Goal: Book appointment/travel/reservation

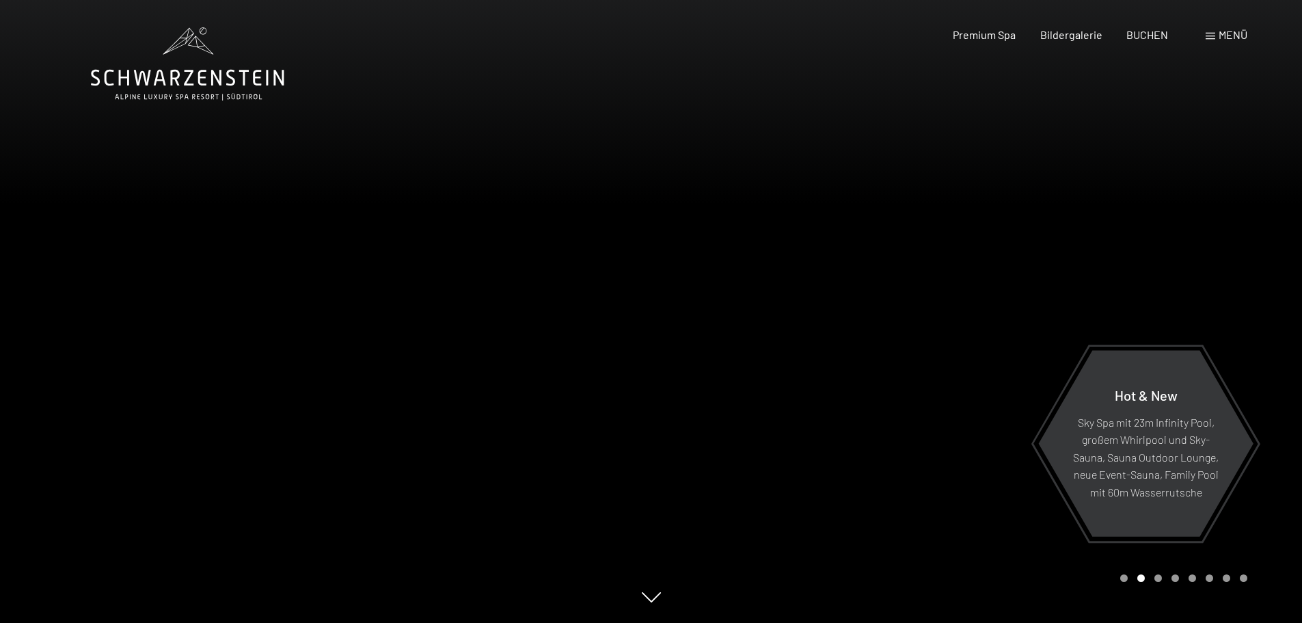
click at [1159, 580] on div "Carousel Page 3" at bounding box center [1159, 578] width 8 height 8
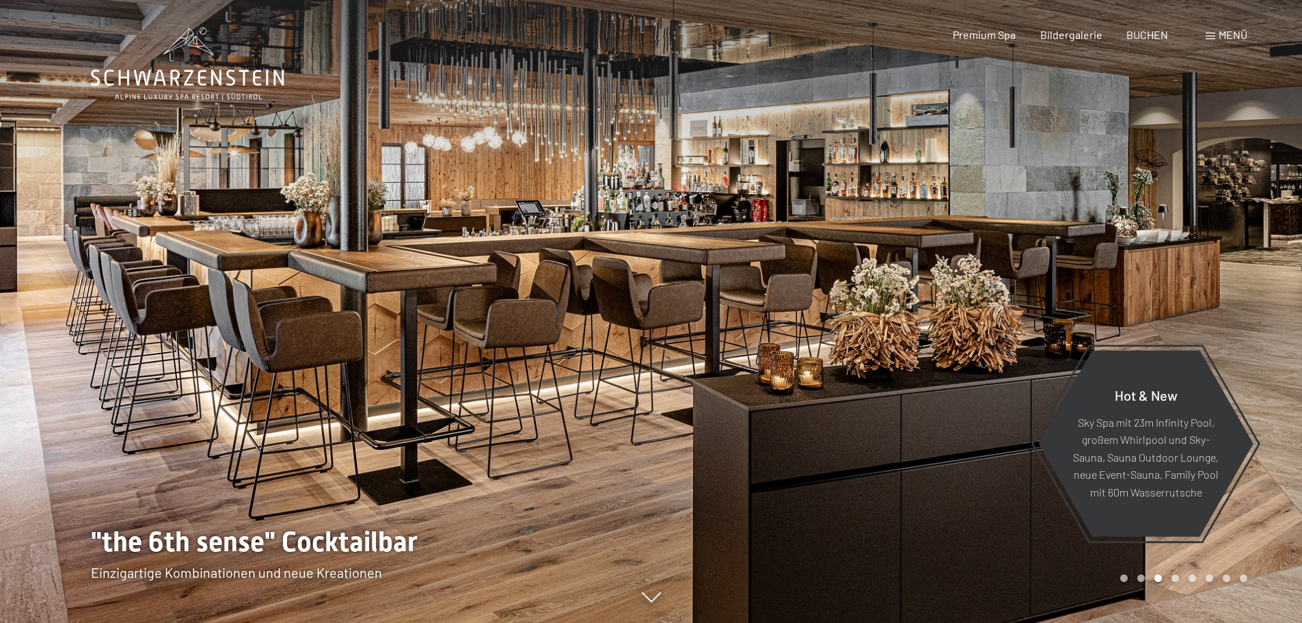
click at [1174, 579] on div "Carousel Page 4" at bounding box center [1176, 578] width 8 height 8
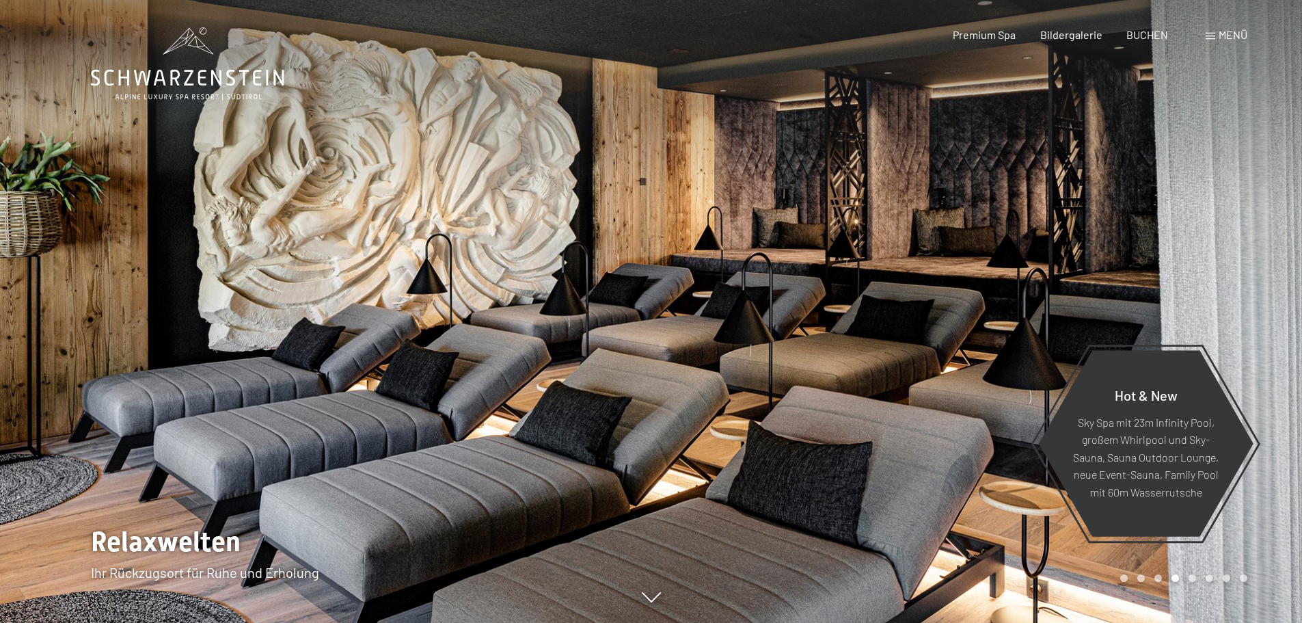
click at [1194, 580] on div "Carousel Page 5" at bounding box center [1193, 578] width 8 height 8
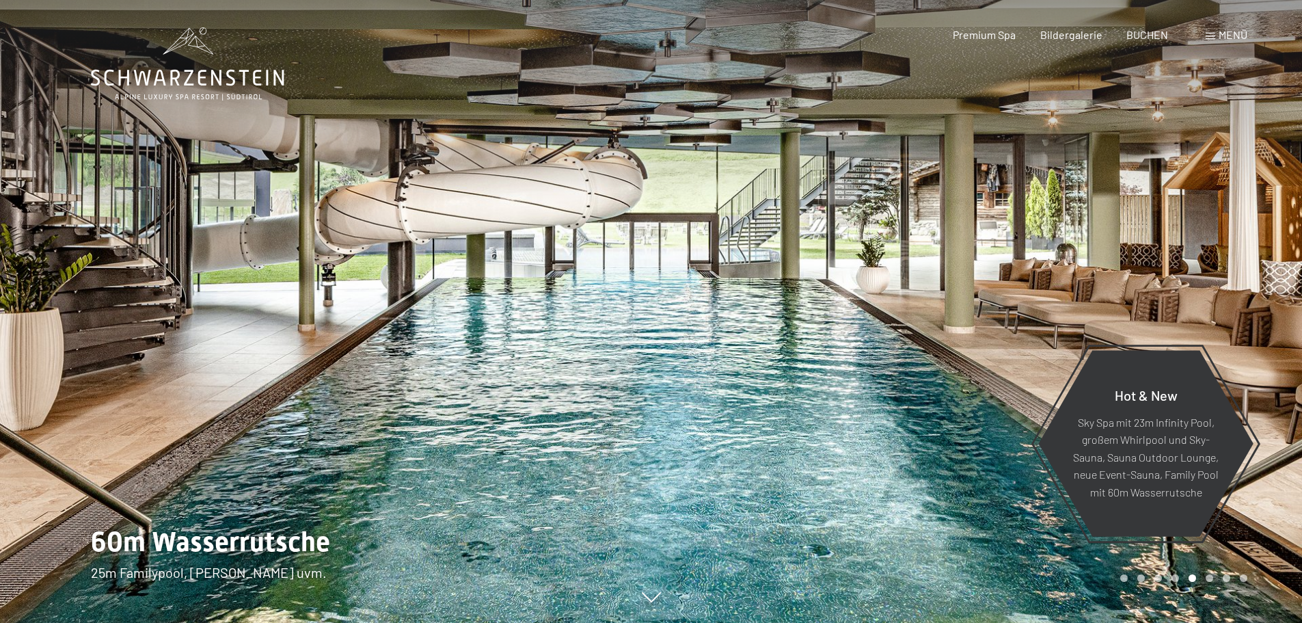
click at [1210, 578] on div "Carousel Page 6" at bounding box center [1210, 578] width 8 height 8
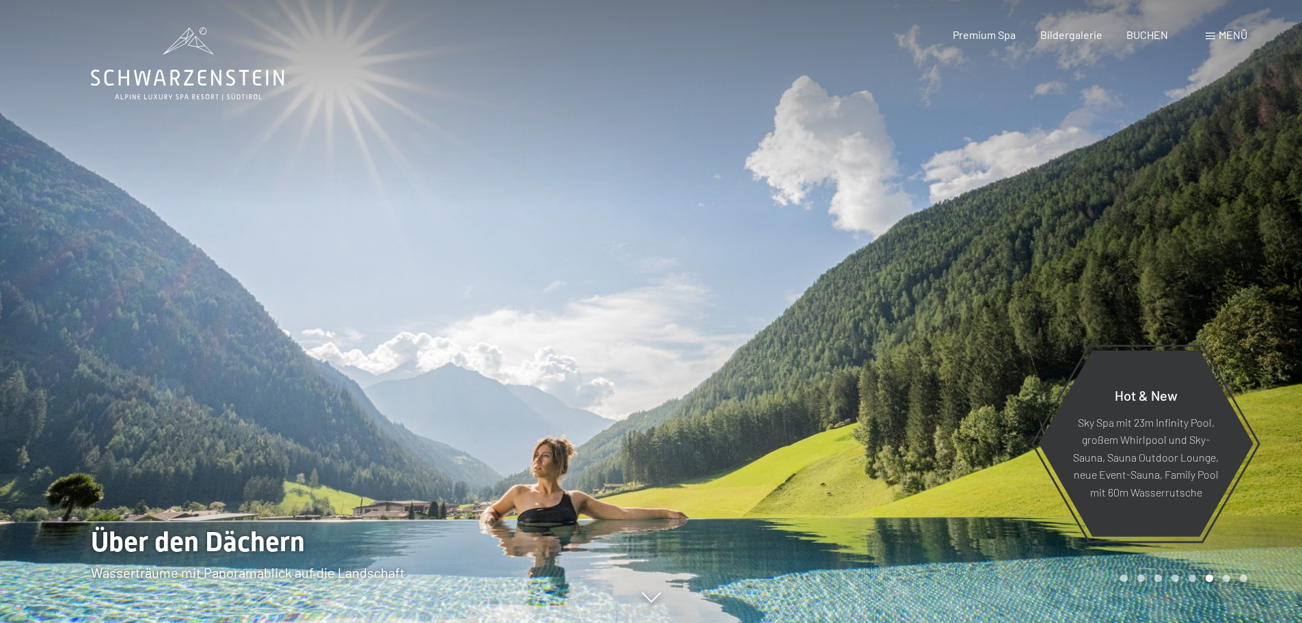
click at [1230, 578] on div "Carousel Page 7" at bounding box center [1227, 578] width 8 height 8
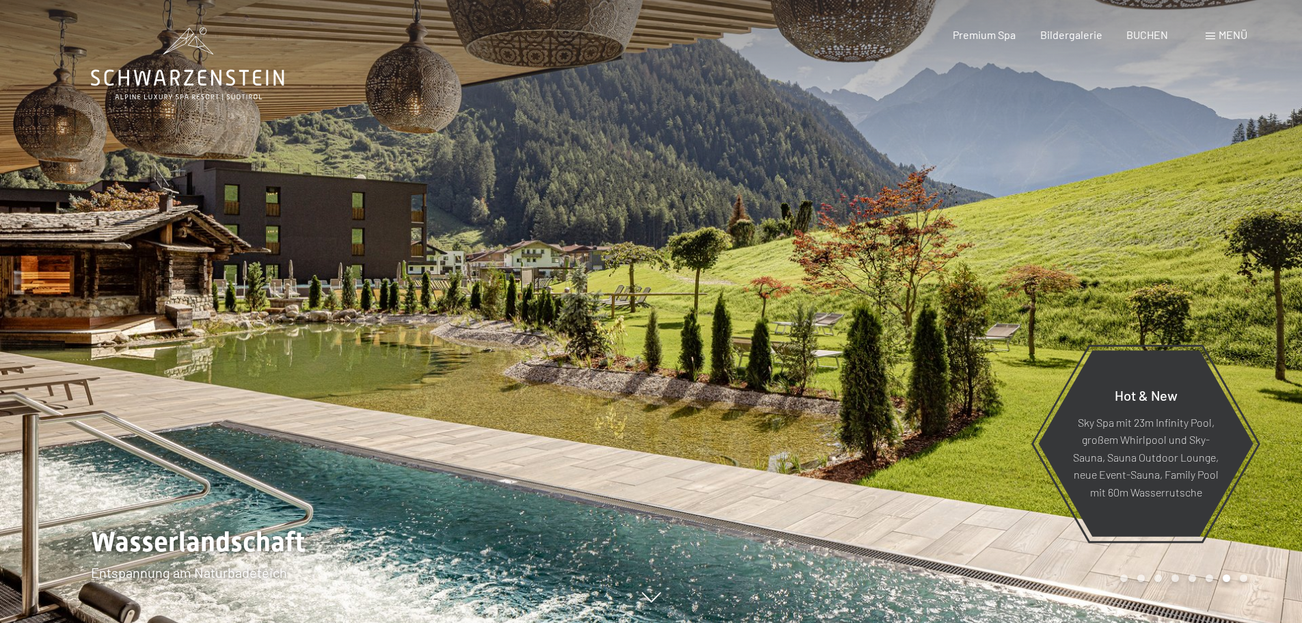
click at [1245, 576] on div "Carousel Page 8" at bounding box center [1244, 578] width 8 height 8
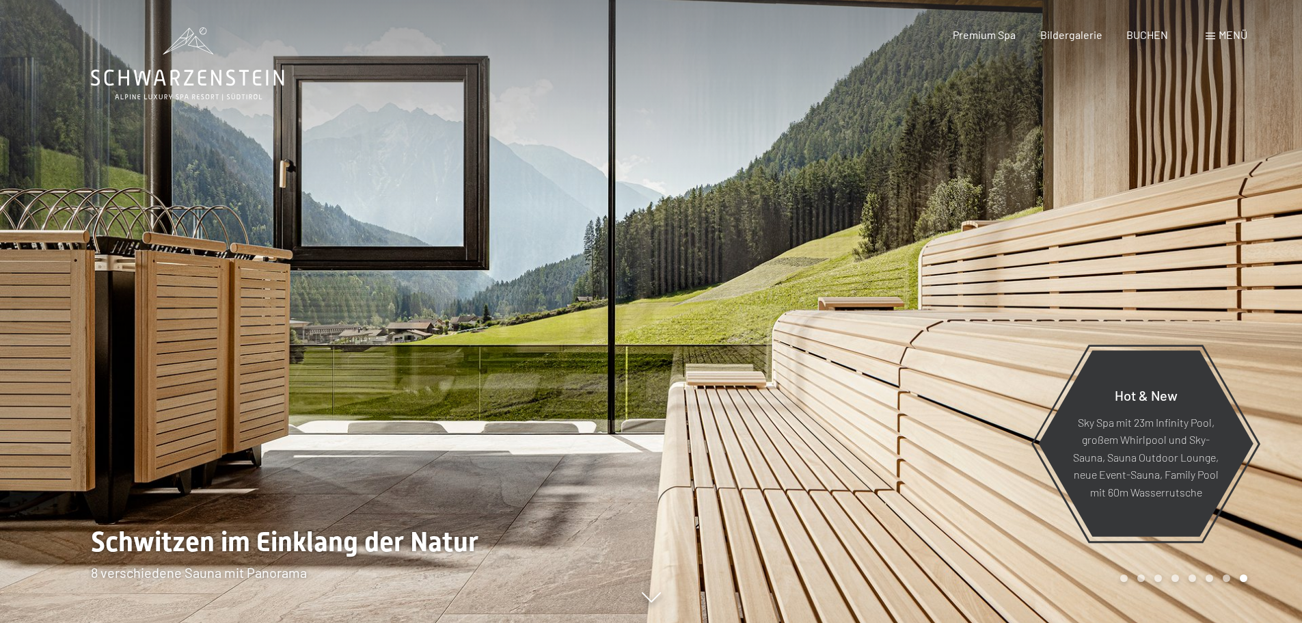
click at [243, 83] on icon at bounding box center [187, 63] width 193 height 73
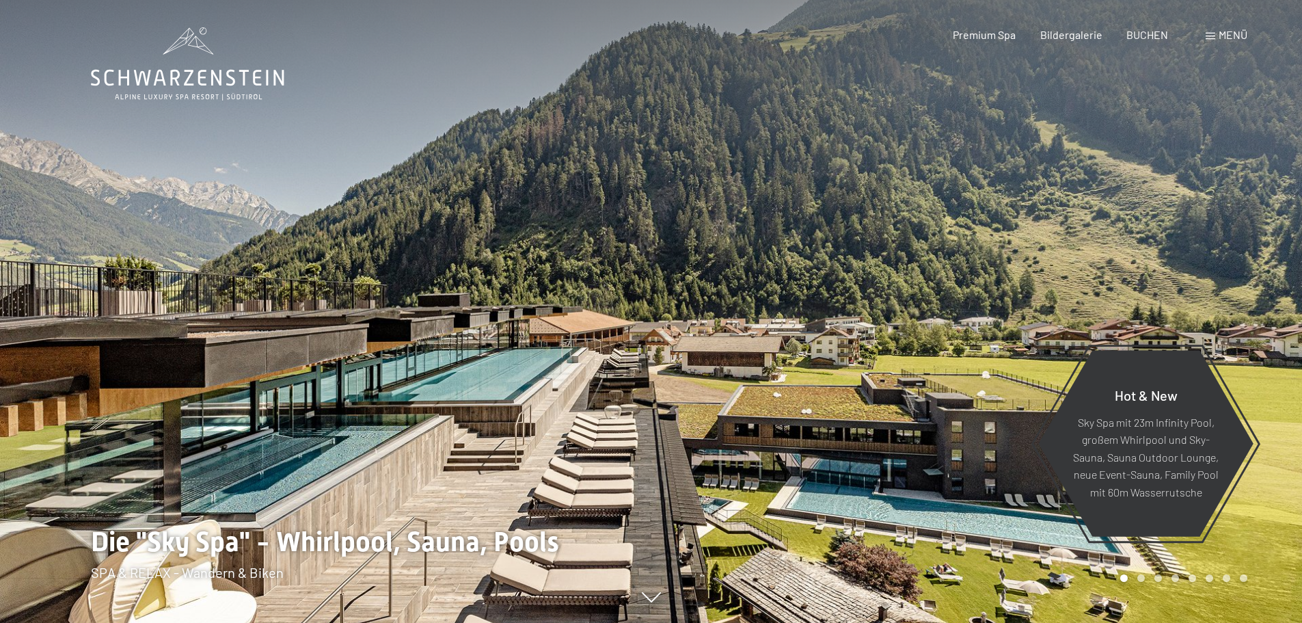
click at [1215, 35] on span at bounding box center [1211, 36] width 10 height 7
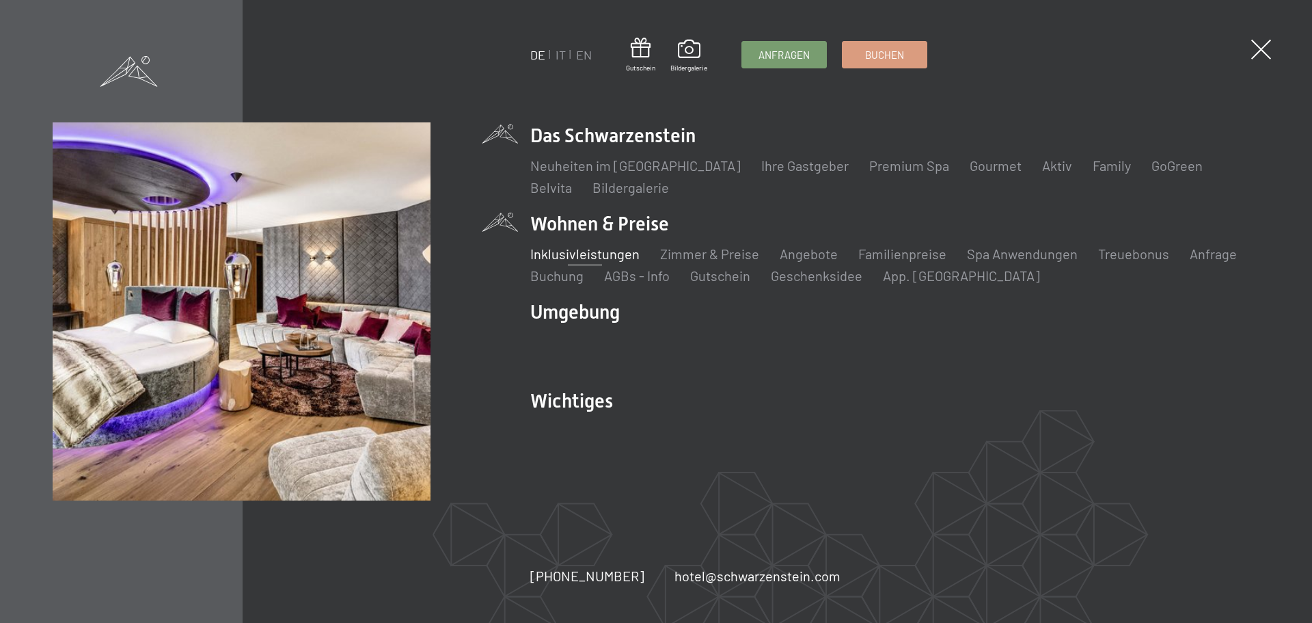
click at [604, 256] on link "Inklusivleistungen" at bounding box center [584, 253] width 109 height 16
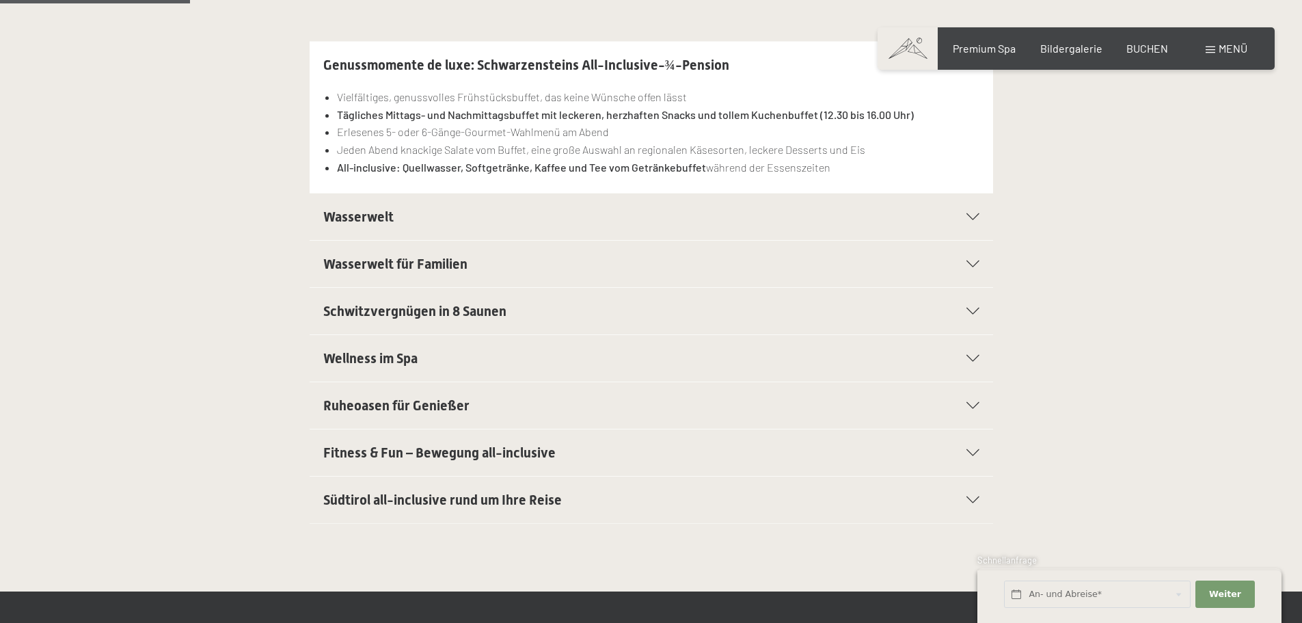
scroll to position [410, 0]
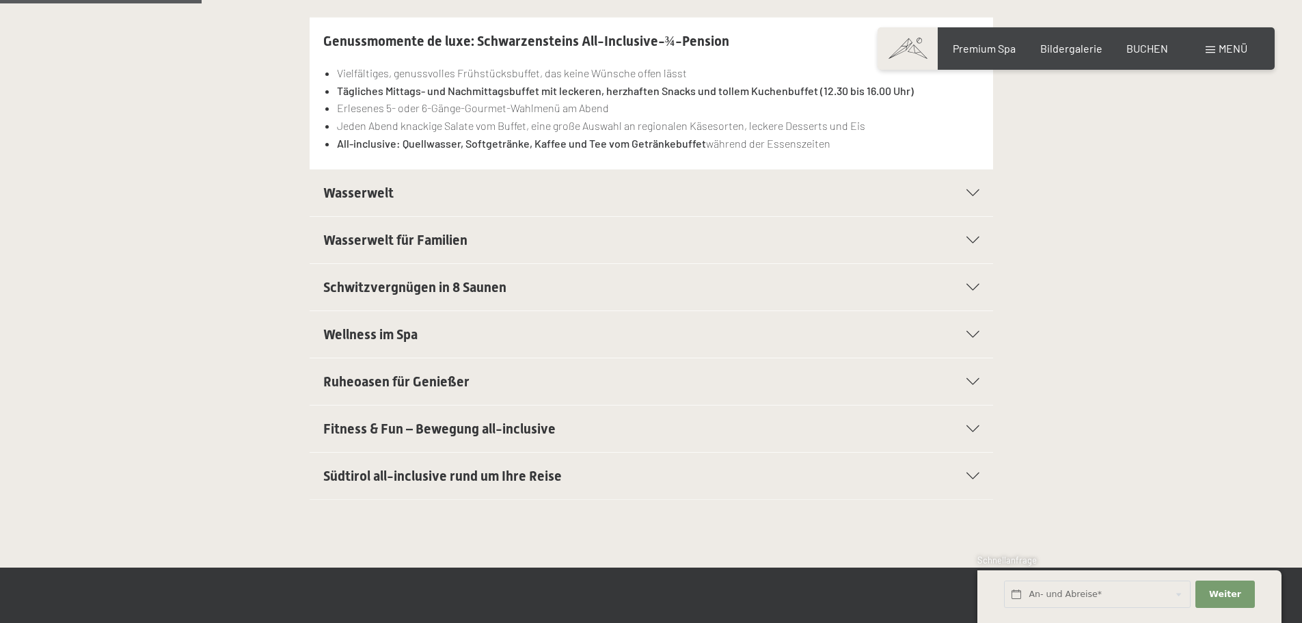
click at [969, 474] on icon at bounding box center [973, 475] width 13 height 7
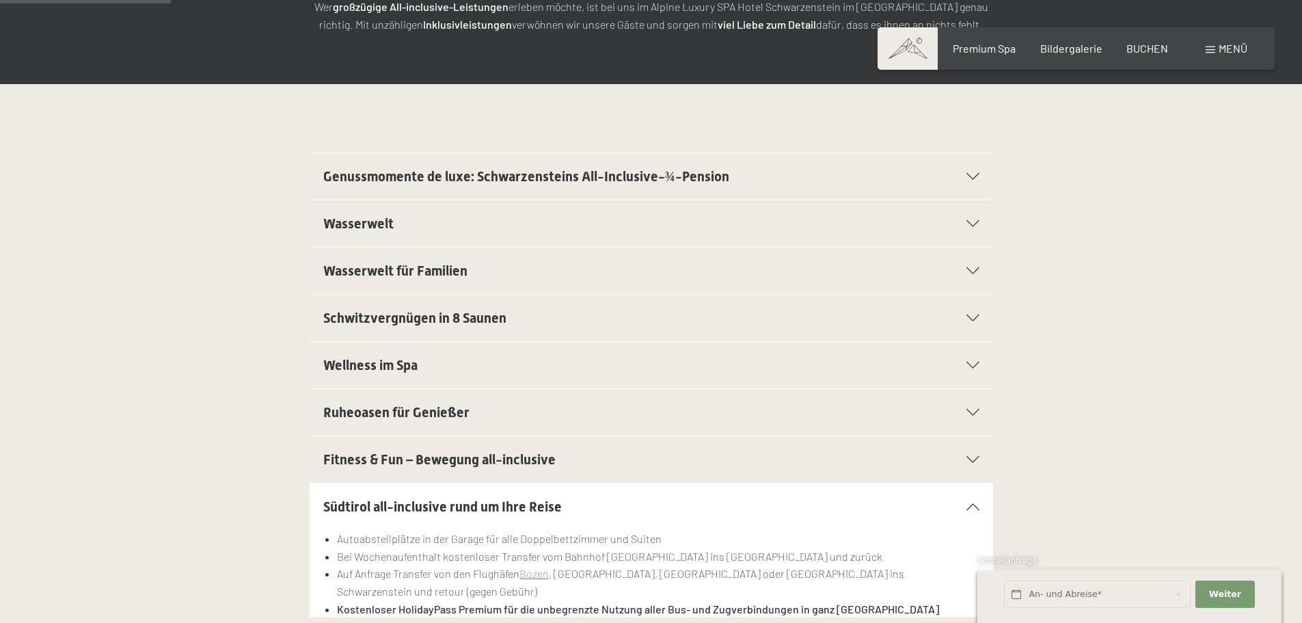
scroll to position [273, 0]
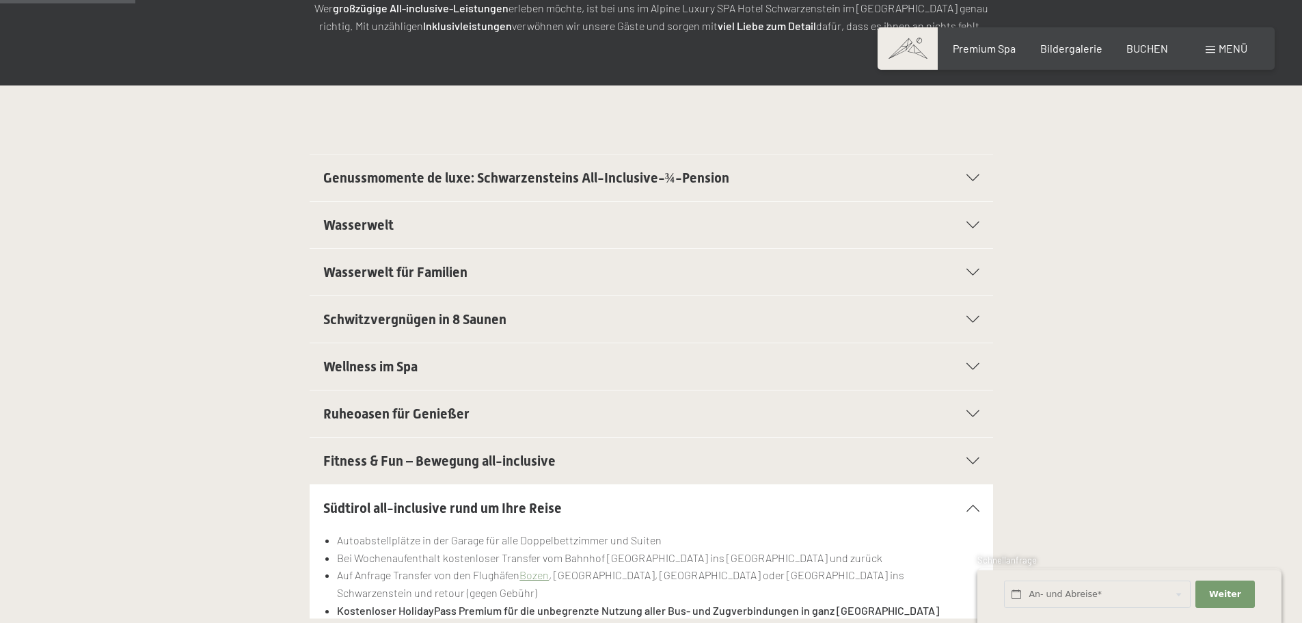
click at [969, 368] on icon at bounding box center [973, 366] width 13 height 7
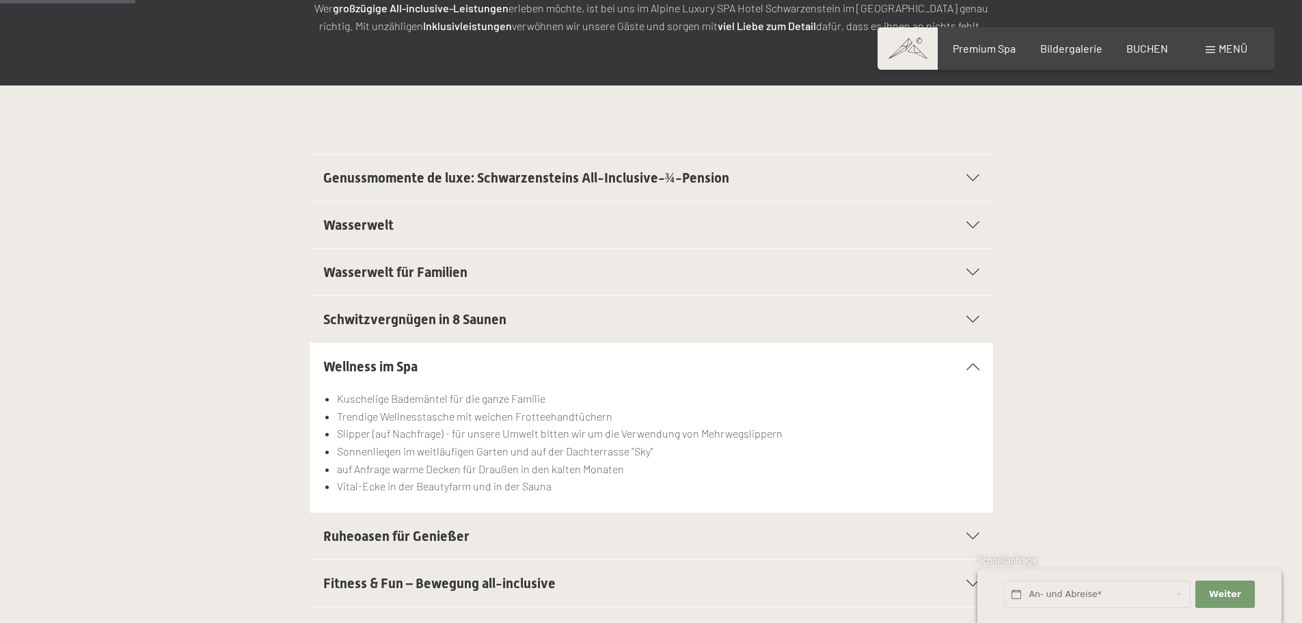
click at [971, 370] on div at bounding box center [965, 366] width 30 height 7
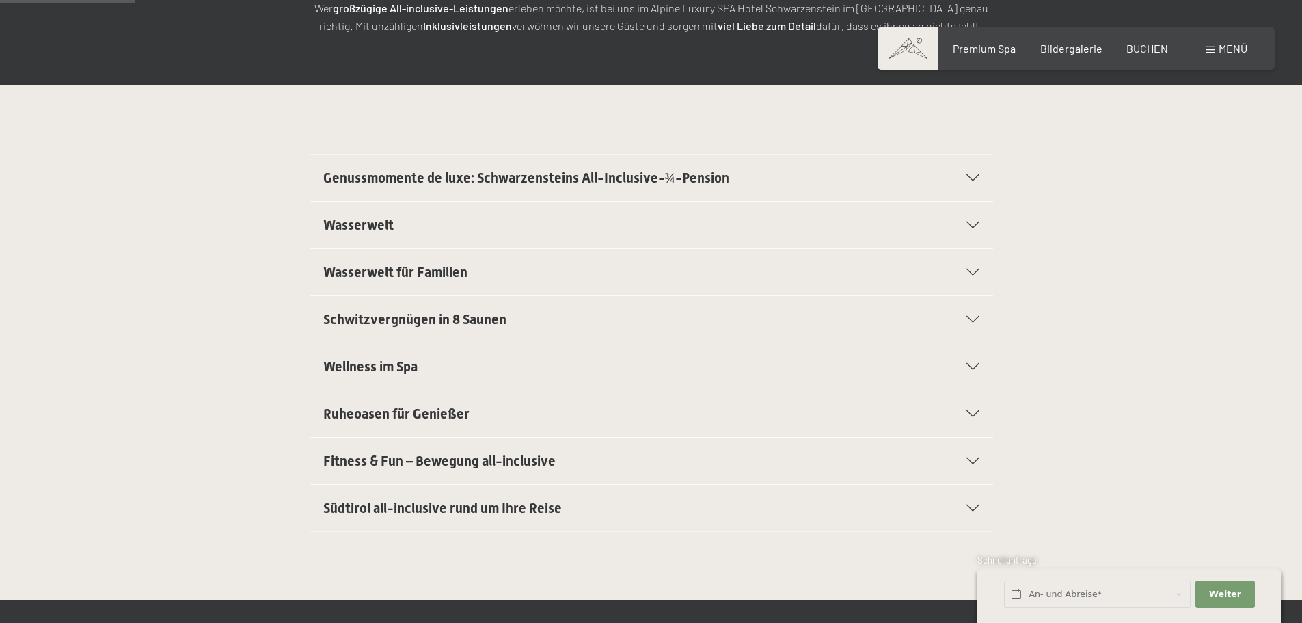
click at [975, 219] on div "Wasserwelt" at bounding box center [651, 225] width 656 height 46
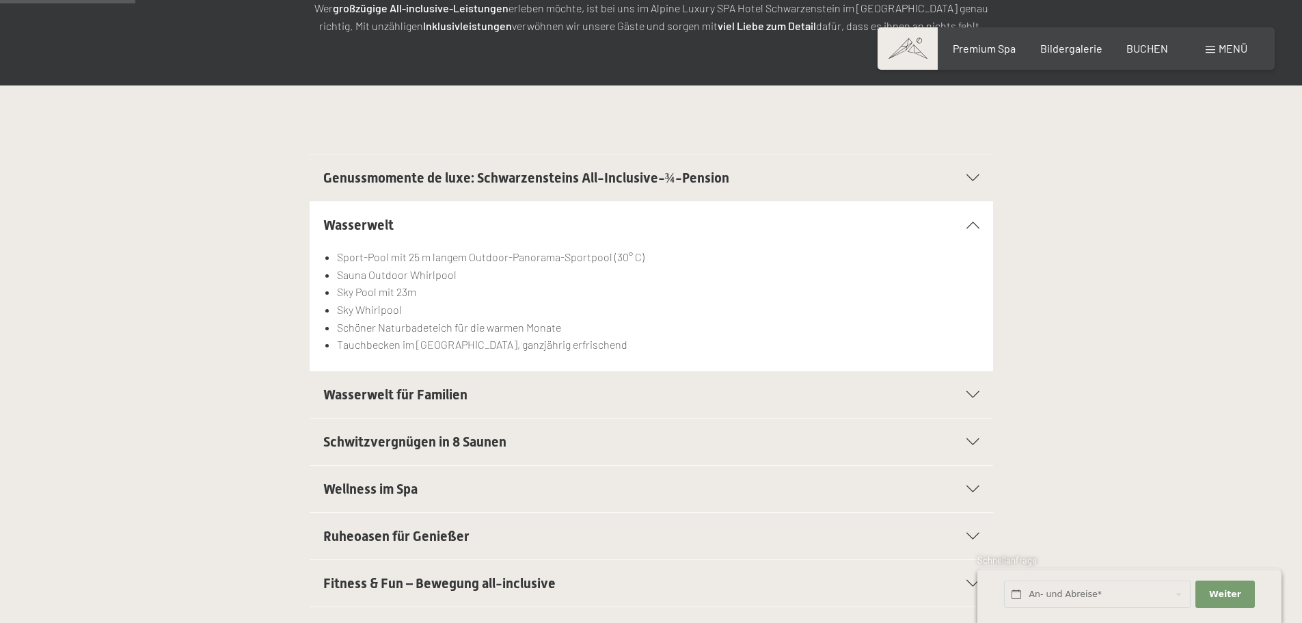
click at [975, 220] on div "Wasserwelt" at bounding box center [651, 225] width 656 height 46
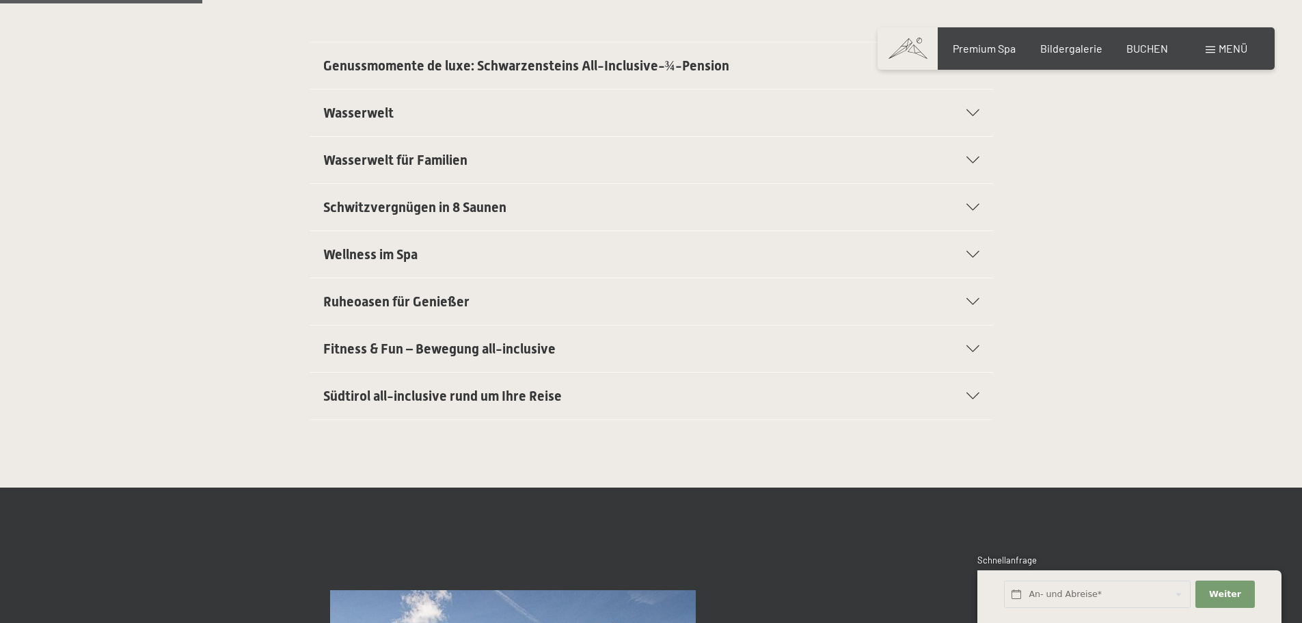
scroll to position [410, 0]
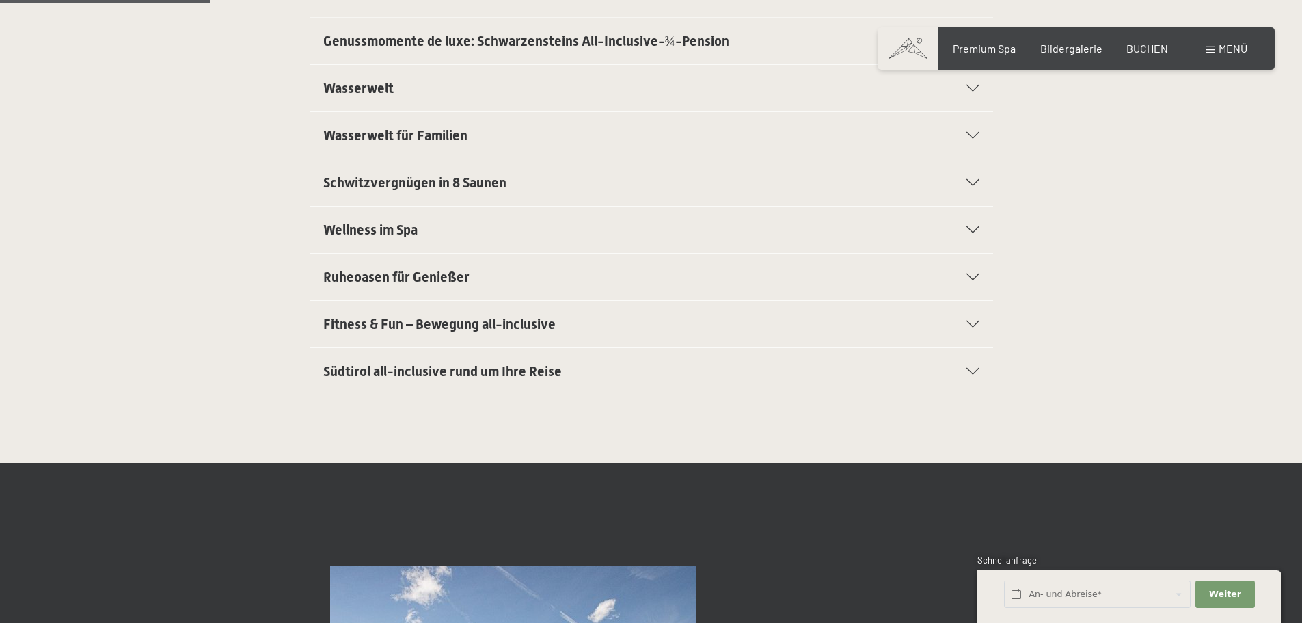
click at [975, 275] on icon at bounding box center [973, 276] width 13 height 7
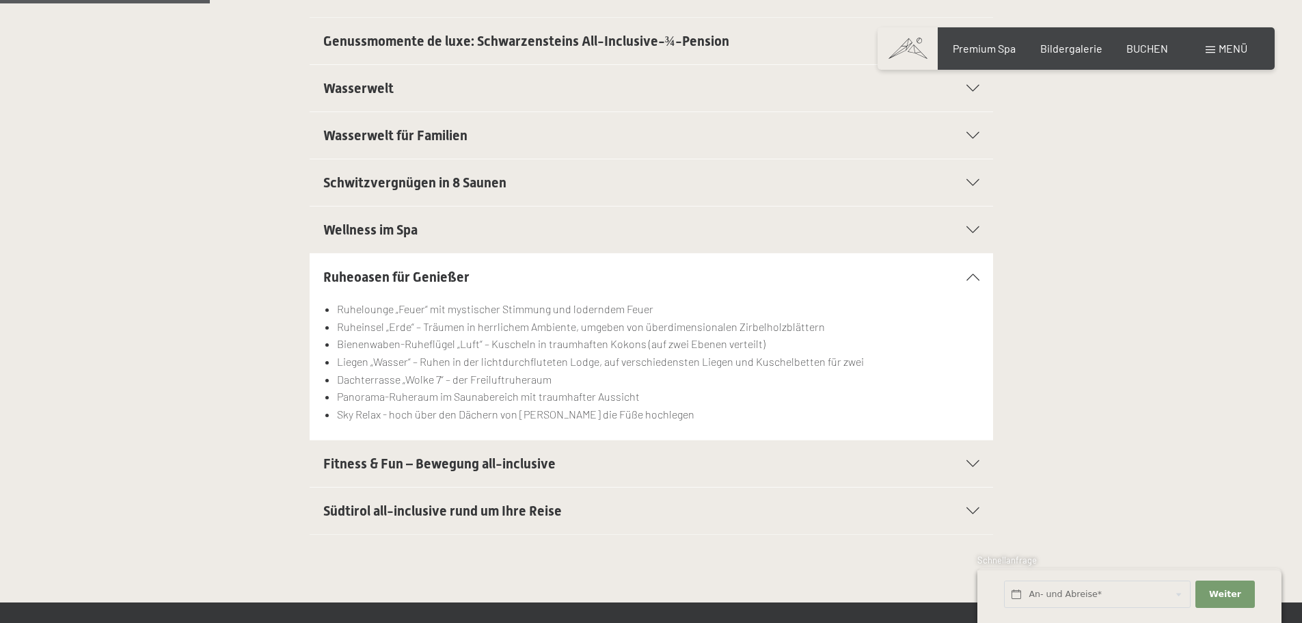
click at [975, 275] on icon at bounding box center [973, 276] width 13 height 7
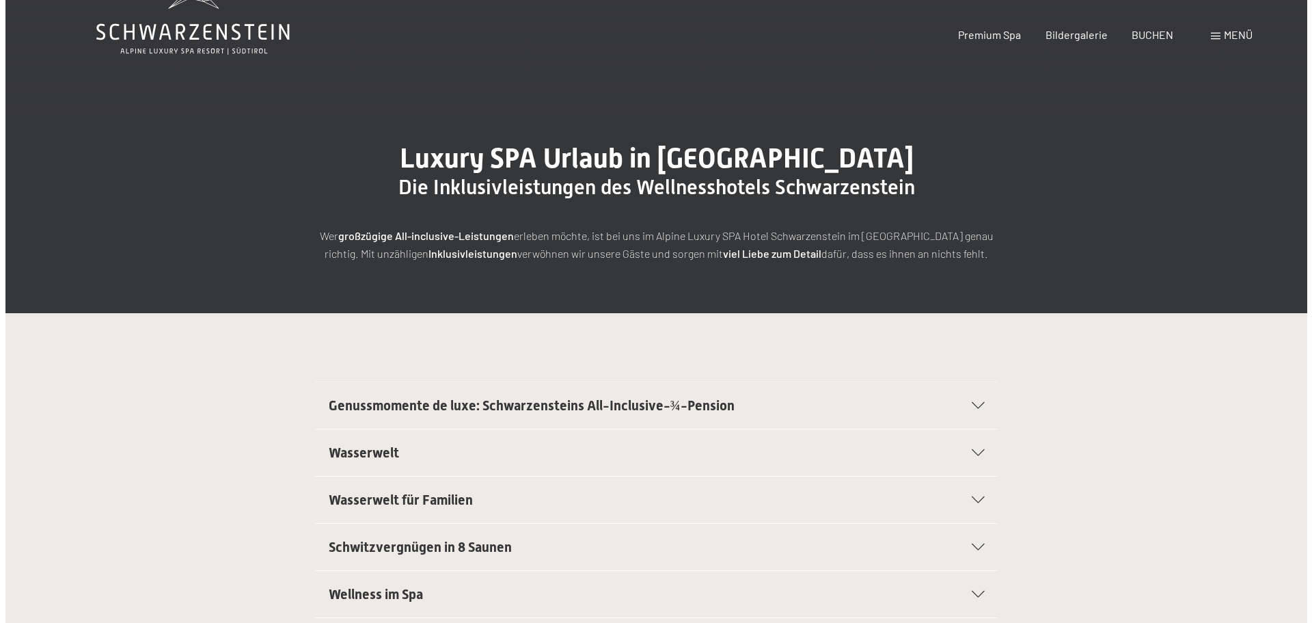
scroll to position [0, 0]
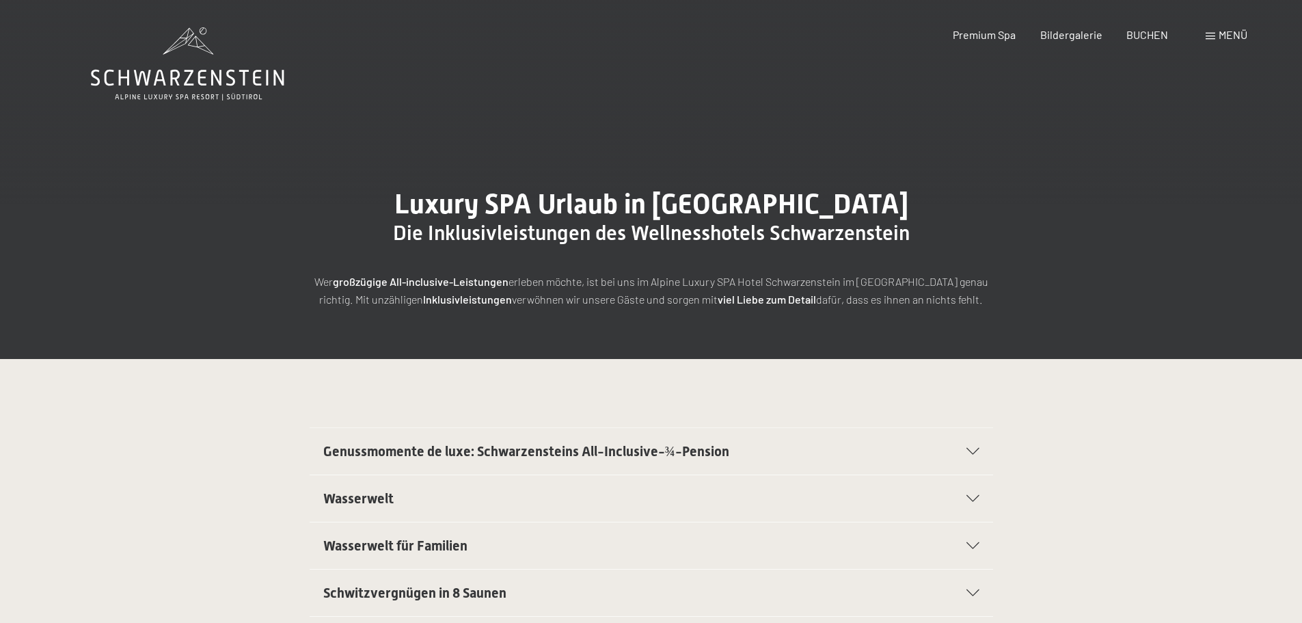
click at [1211, 37] on span at bounding box center [1211, 36] width 10 height 7
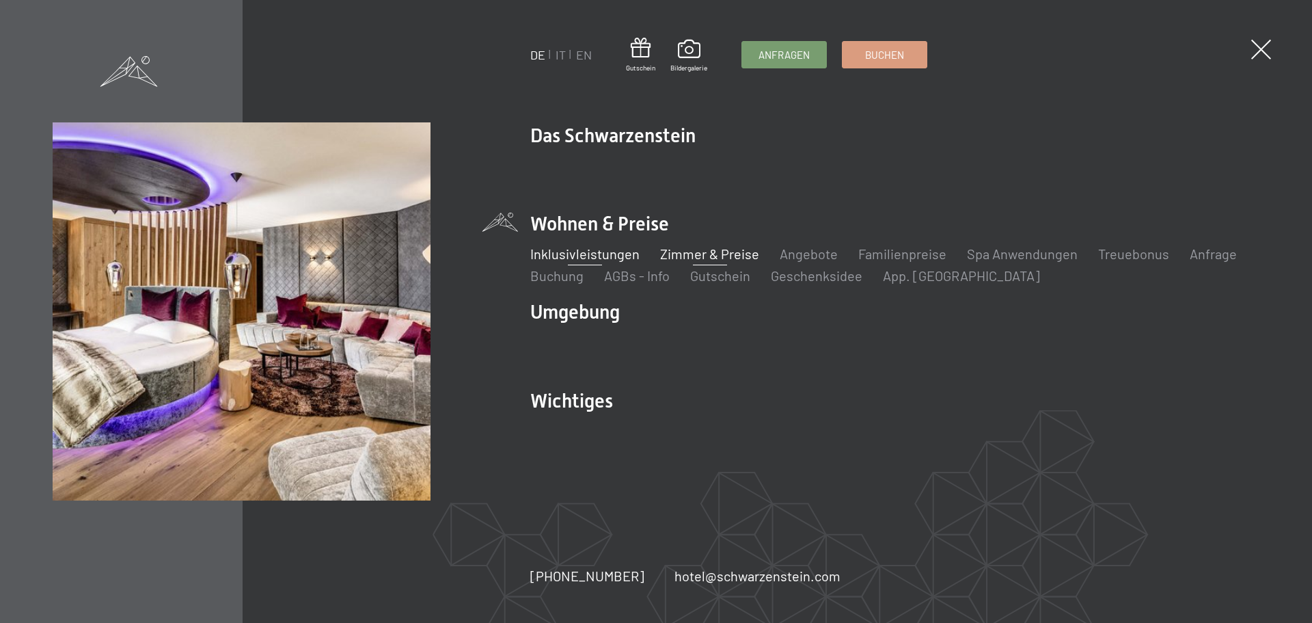
click at [731, 254] on link "Zimmer & Preise" at bounding box center [709, 253] width 99 height 16
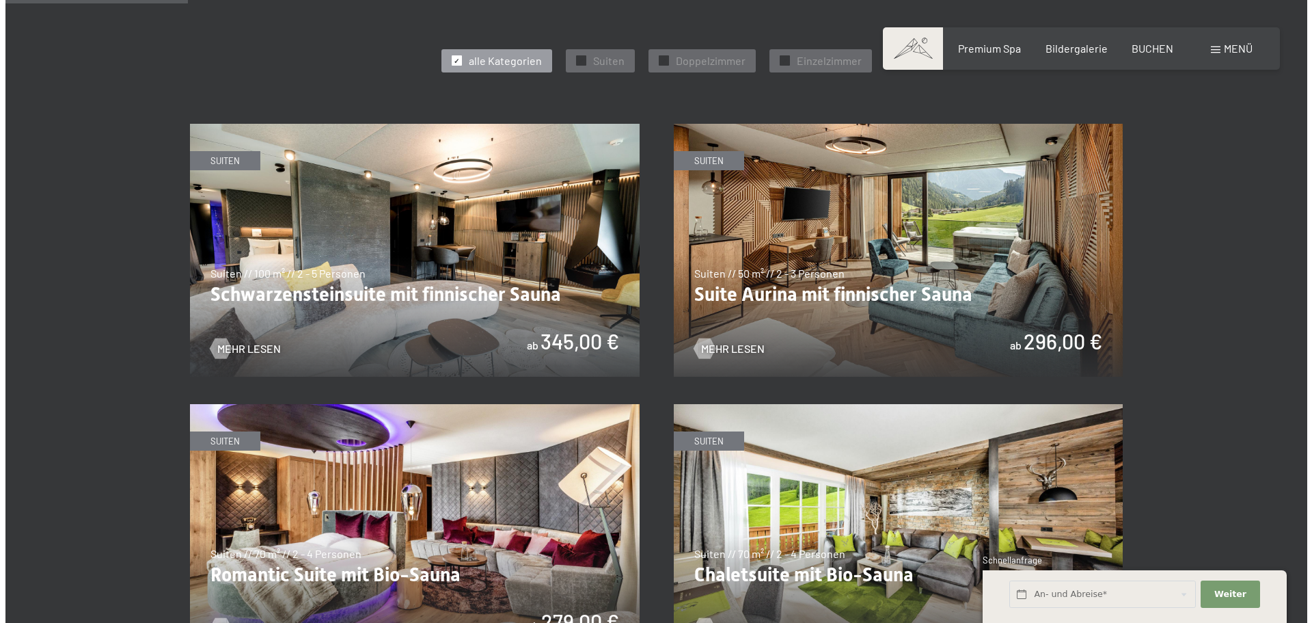
scroll to position [615, 0]
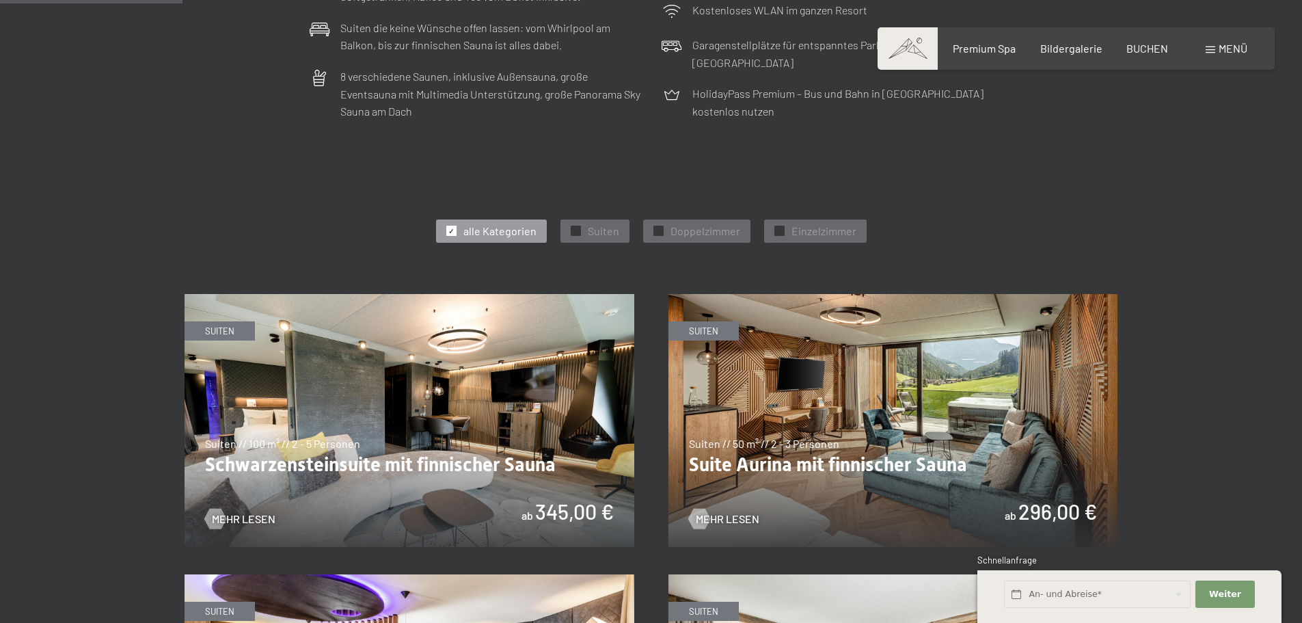
click at [1207, 46] on div "Menü" at bounding box center [1227, 48] width 42 height 15
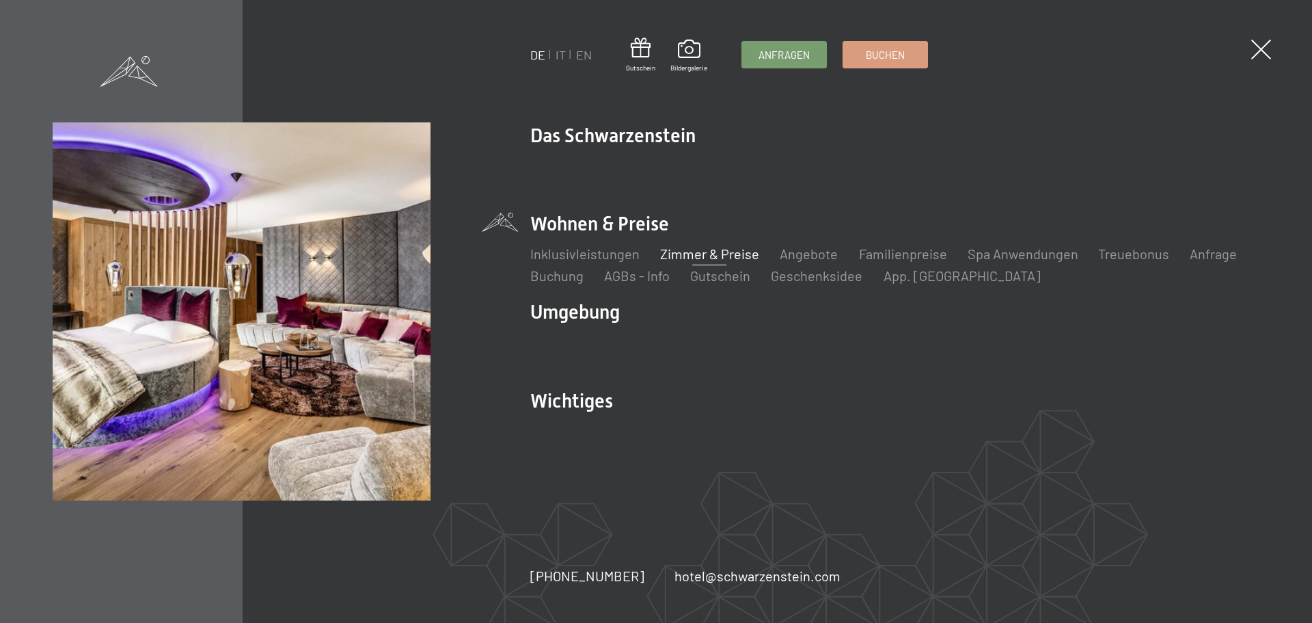
click at [733, 252] on link "Zimmer & Preise" at bounding box center [709, 253] width 99 height 16
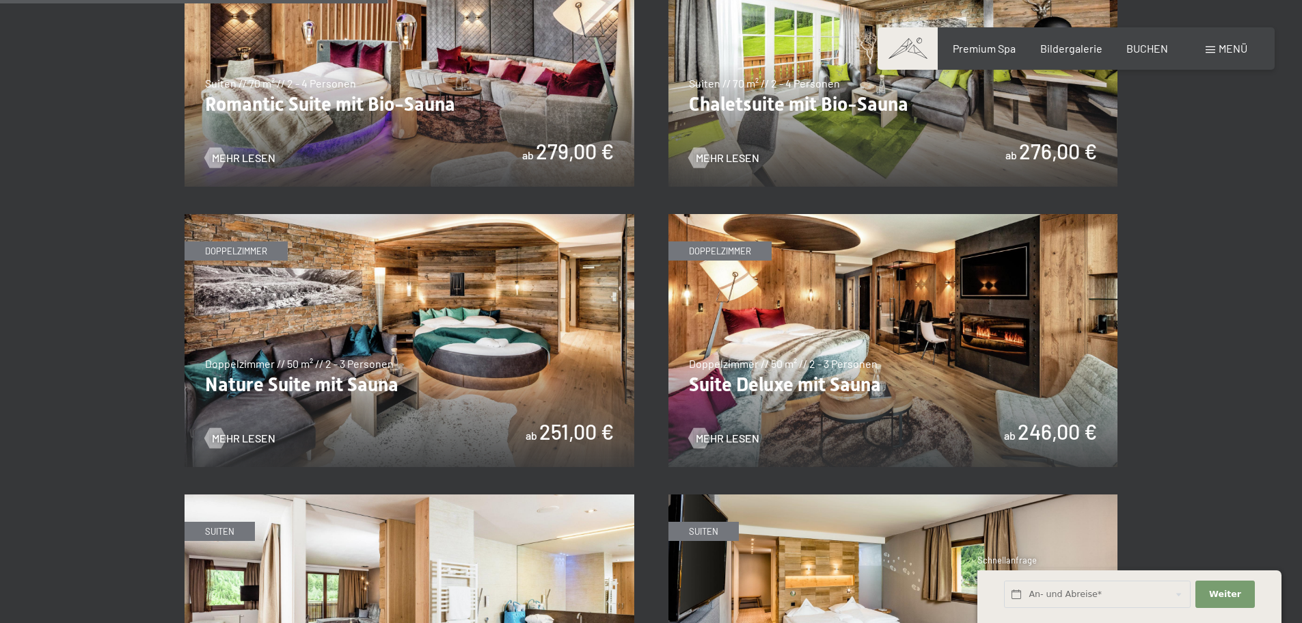
scroll to position [1367, 0]
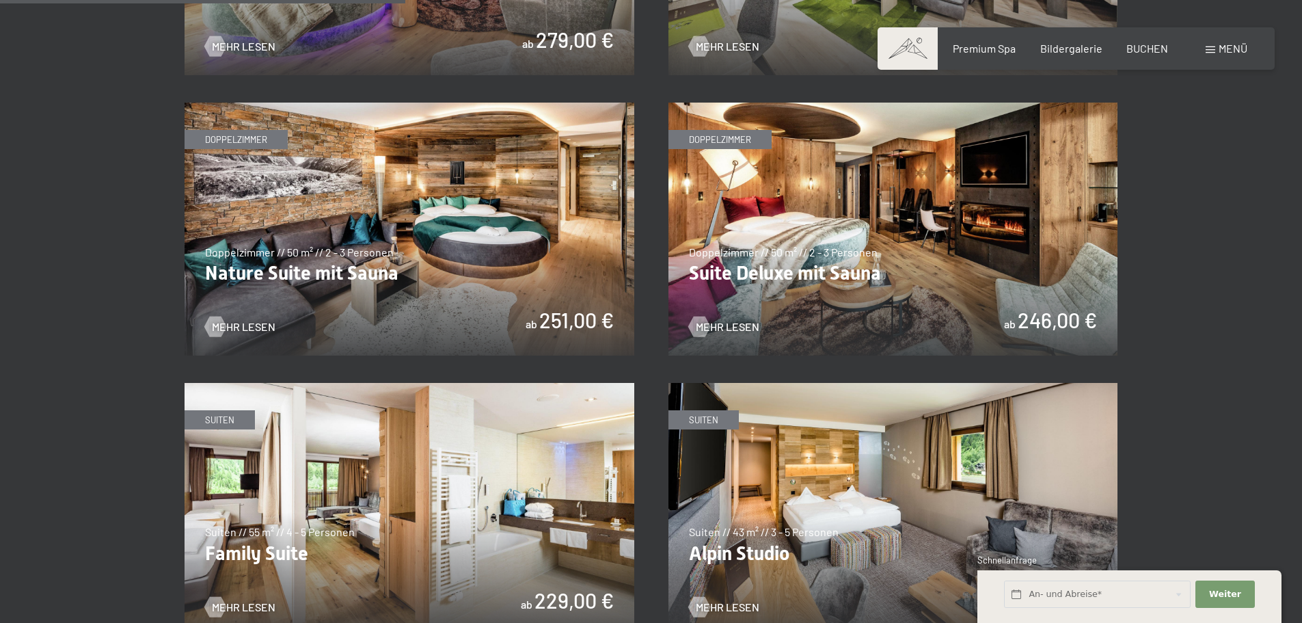
click at [956, 288] on img at bounding box center [894, 229] width 450 height 253
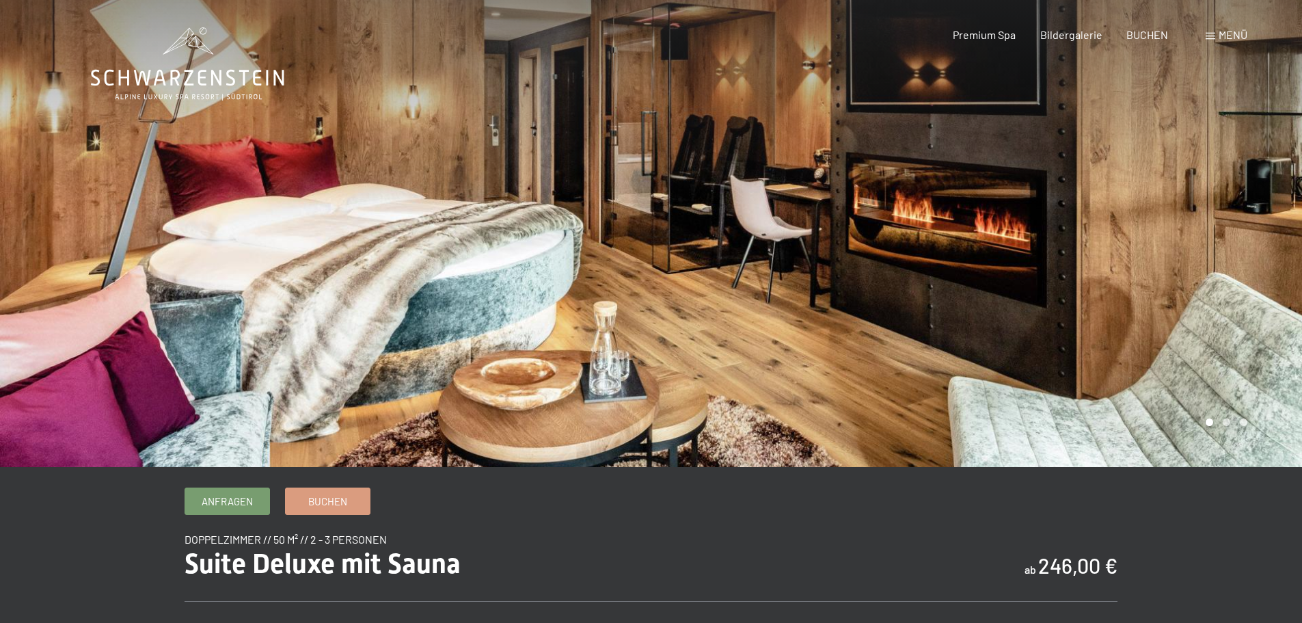
click at [1096, 329] on div at bounding box center [976, 233] width 651 height 467
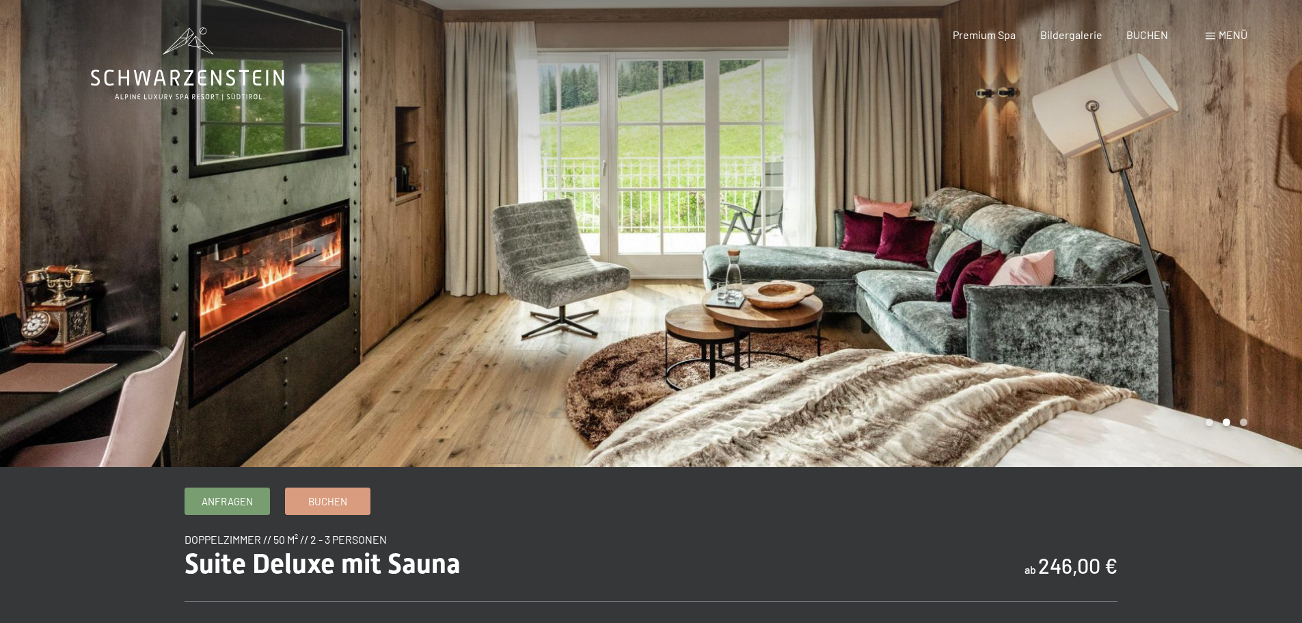
click at [1096, 329] on div at bounding box center [976, 233] width 651 height 467
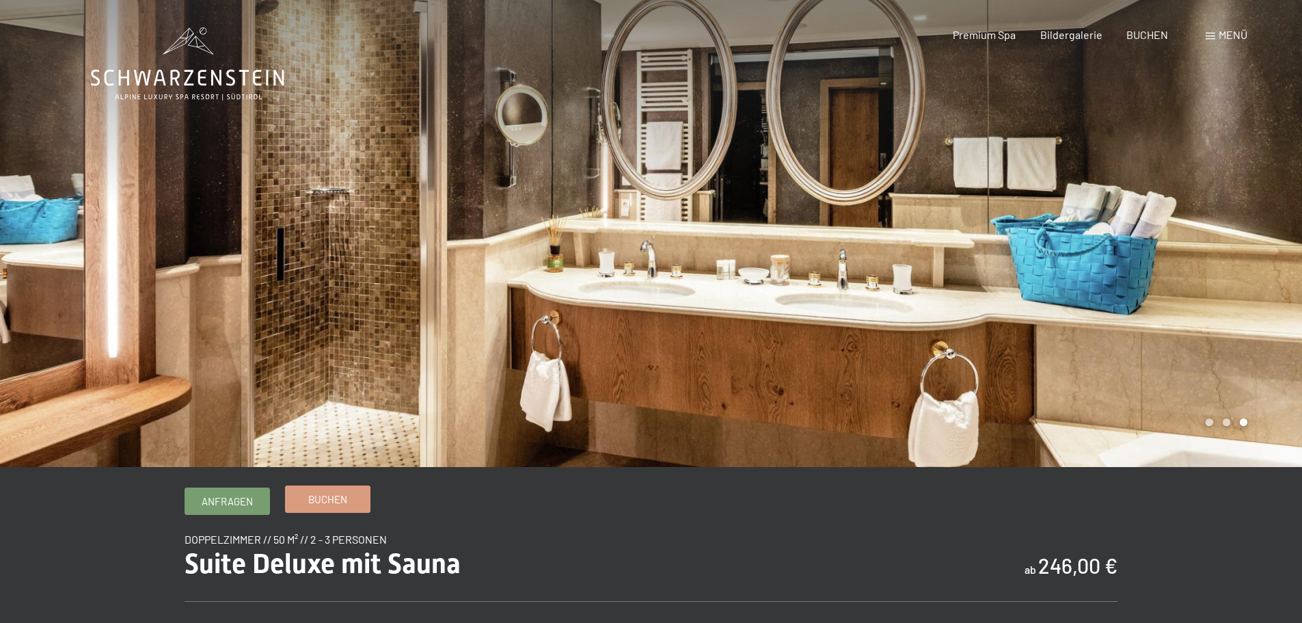
click at [325, 502] on span "Buchen" at bounding box center [327, 499] width 39 height 14
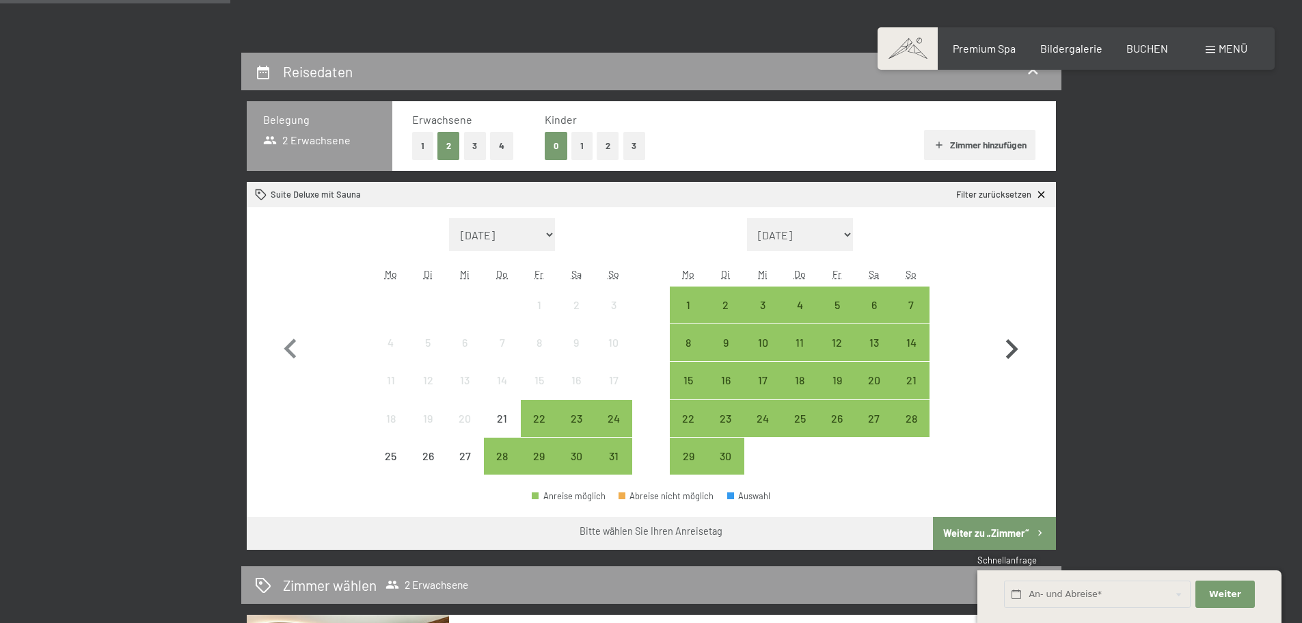
click at [1010, 352] on icon "button" at bounding box center [1012, 349] width 40 height 40
select select "[DATE]"
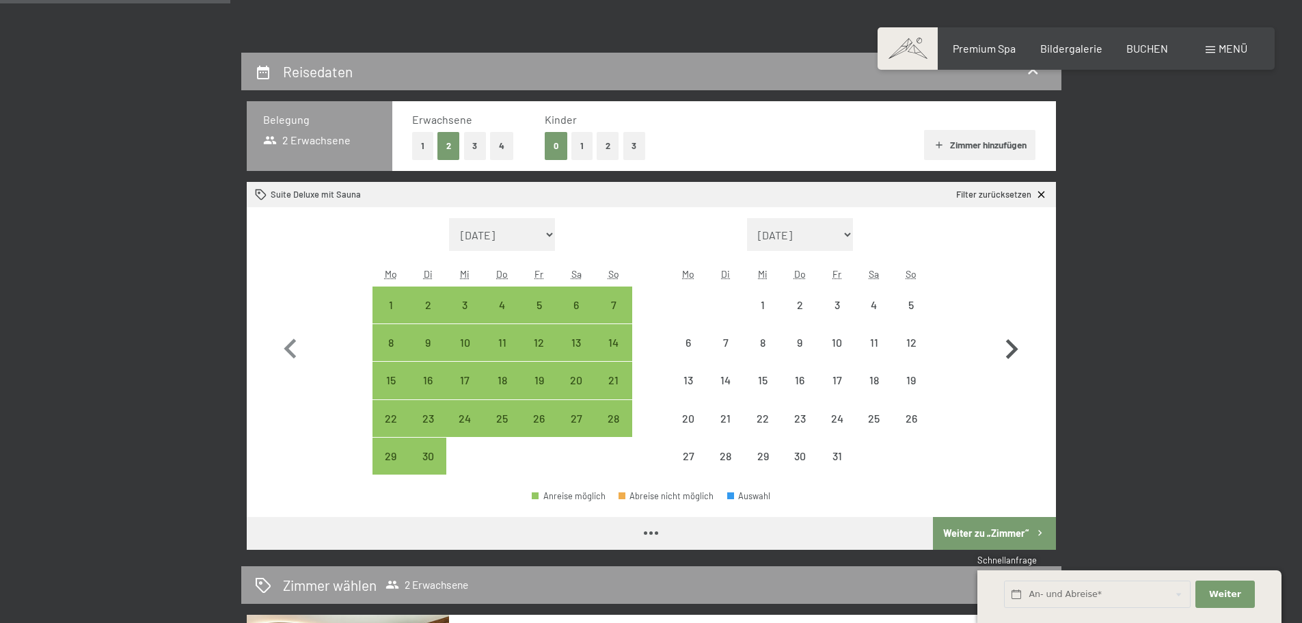
select select "[DATE]"
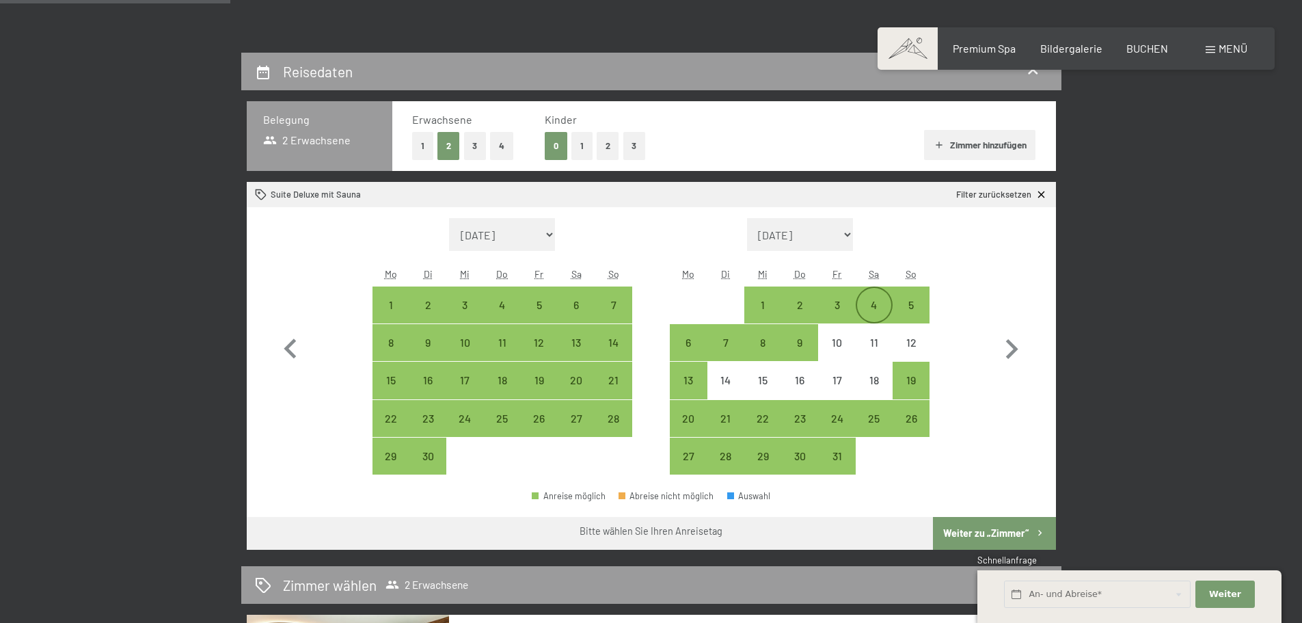
click at [874, 306] on div "4" at bounding box center [874, 316] width 34 height 34
select select "[DATE]"
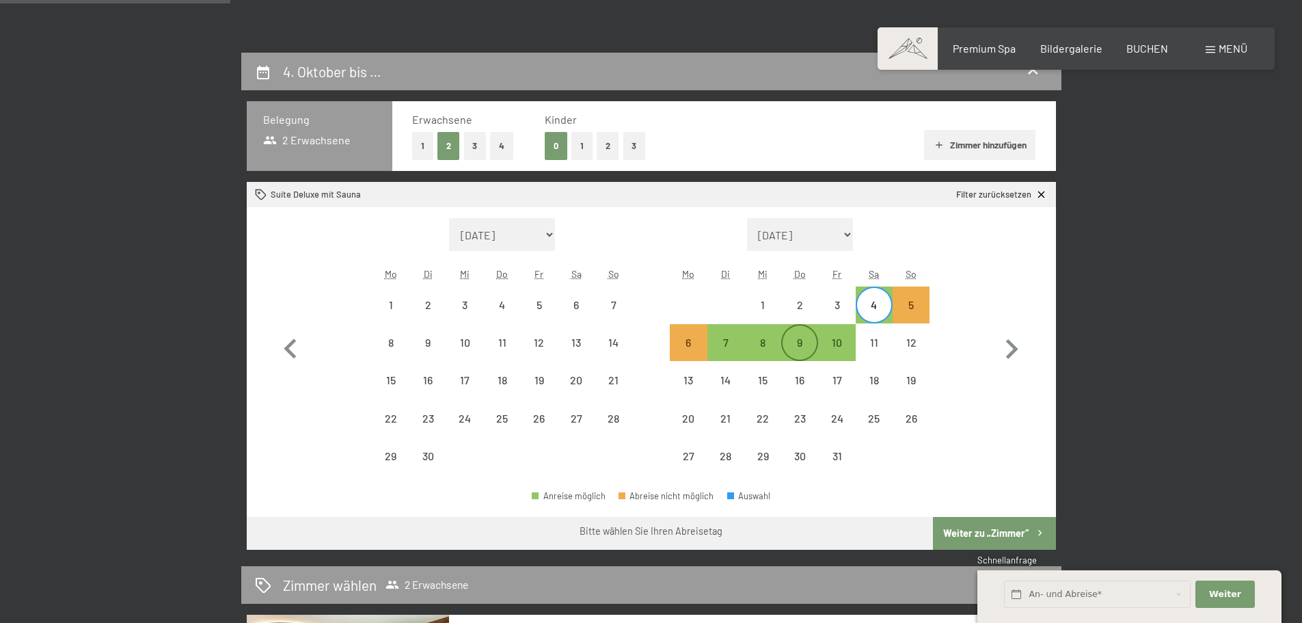
click at [800, 351] on div "9" at bounding box center [800, 354] width 34 height 34
select select "[DATE]"
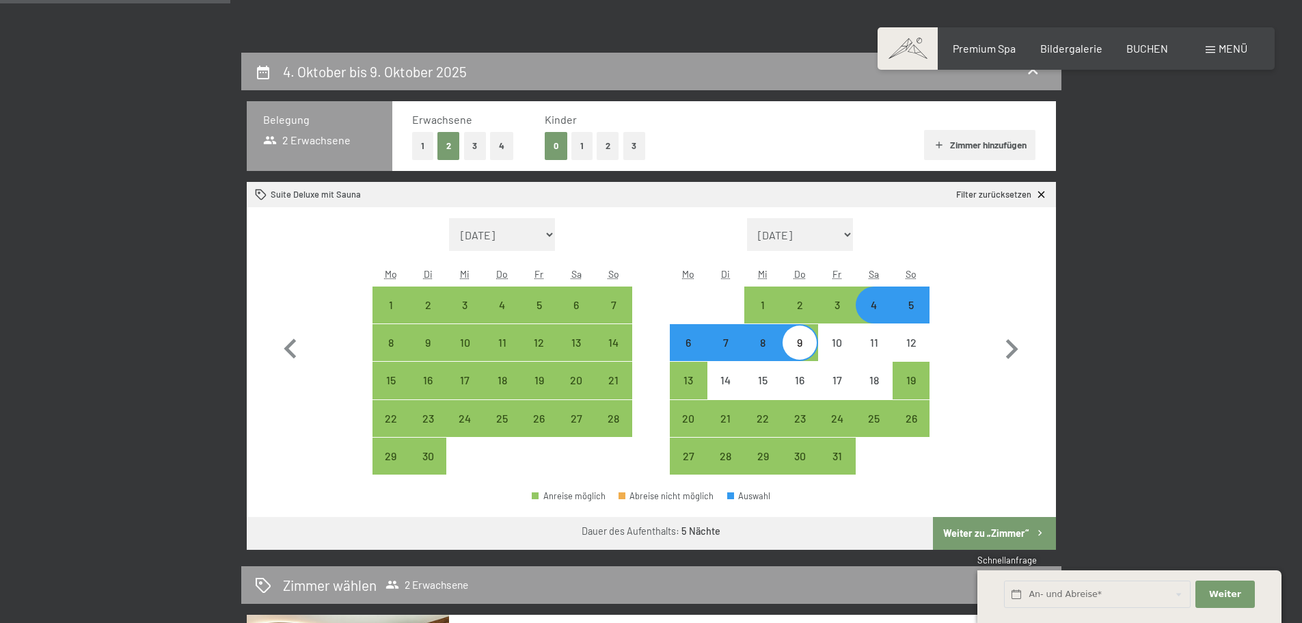
click at [997, 526] on button "Weiter zu „Zimmer“" at bounding box center [994, 533] width 122 height 33
select select "[DATE]"
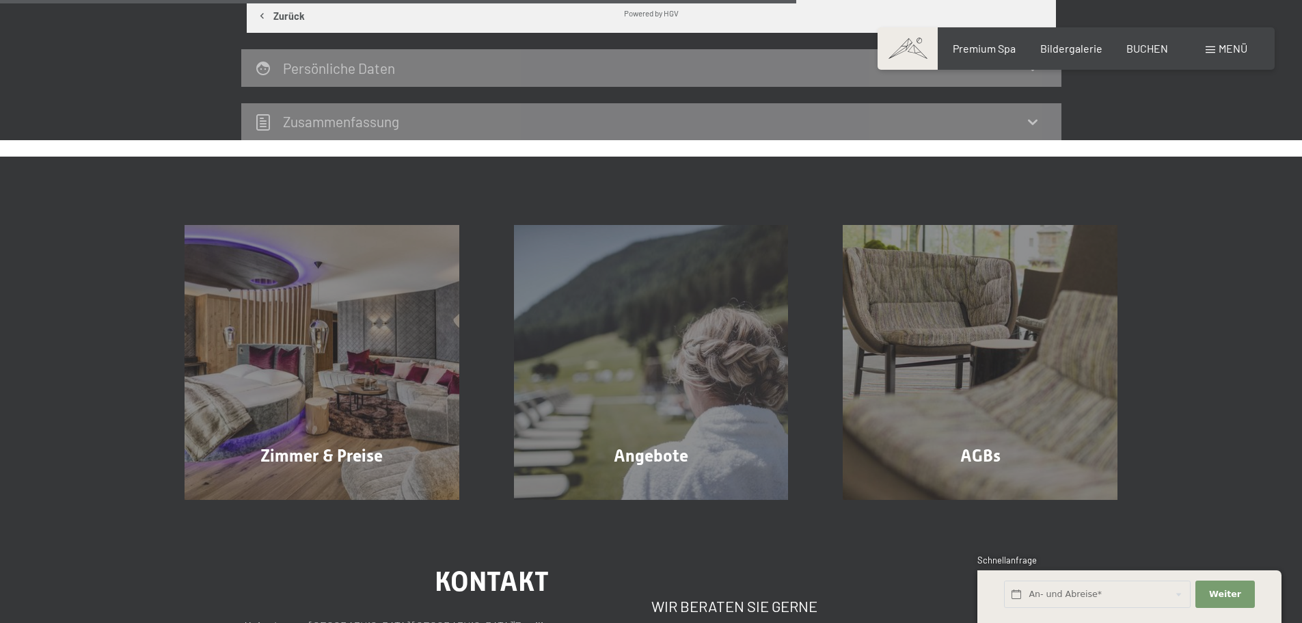
scroll to position [805, 0]
